Goal: Information Seeking & Learning: Stay updated

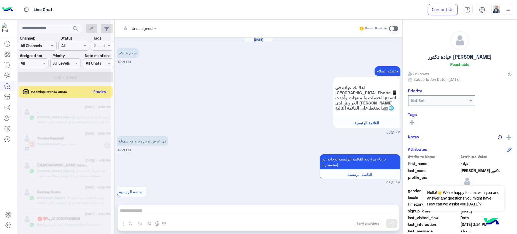
scroll to position [713, 0]
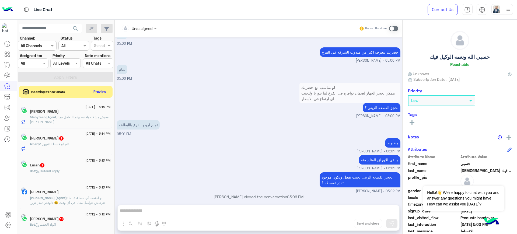
scroll to position [635, 0]
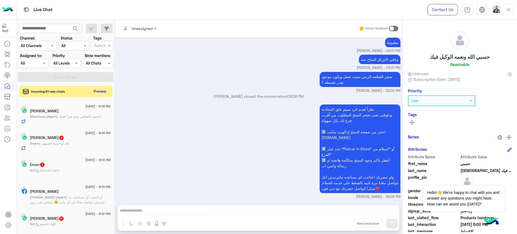
click at [102, 90] on button "Preview" at bounding box center [100, 91] width 17 height 7
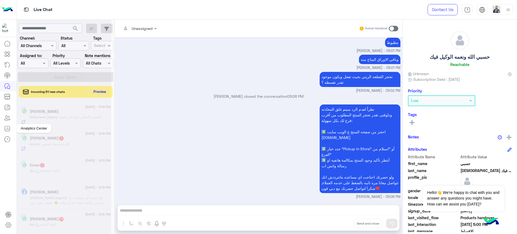
click at [6, 127] on icon at bounding box center [7, 128] width 6 height 6
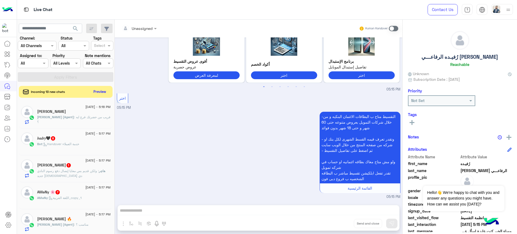
scroll to position [111, 0]
click at [7, 125] on icon at bounding box center [7, 128] width 6 height 6
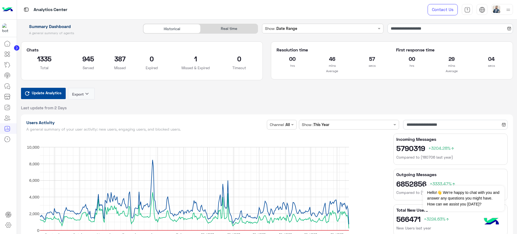
click at [229, 26] on div "Real time" at bounding box center [229, 28] width 57 height 9
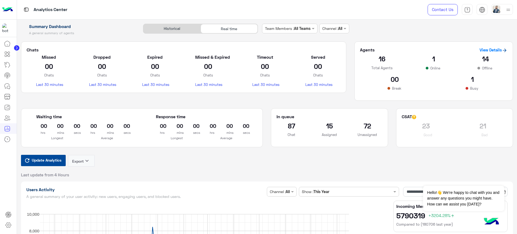
click at [54, 161] on span "Update Analytics" at bounding box center [46, 159] width 32 height 7
